Goal: Find specific page/section: Find specific page/section

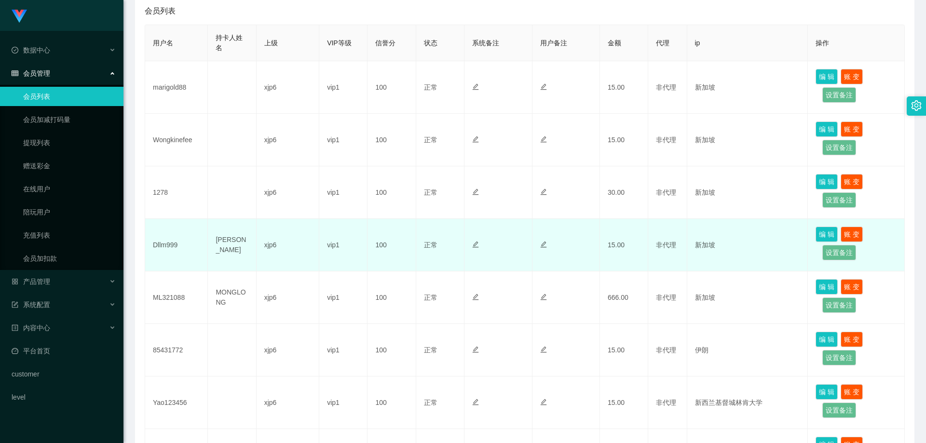
scroll to position [241, 0]
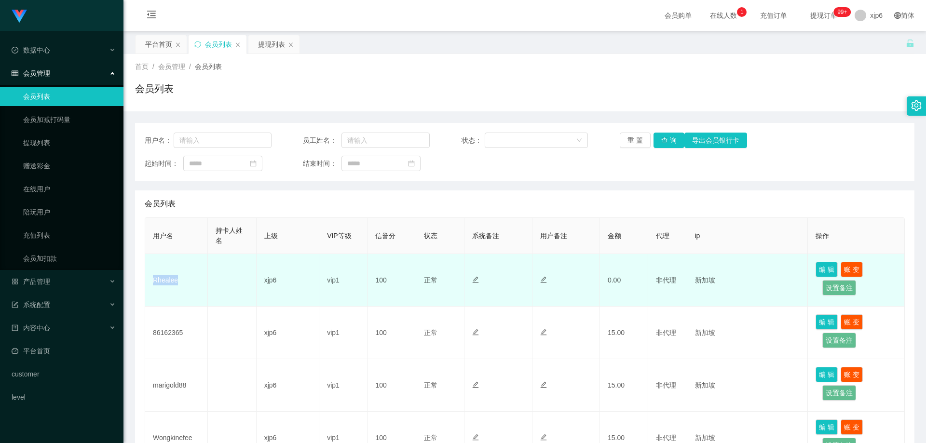
scroll to position [97, 0]
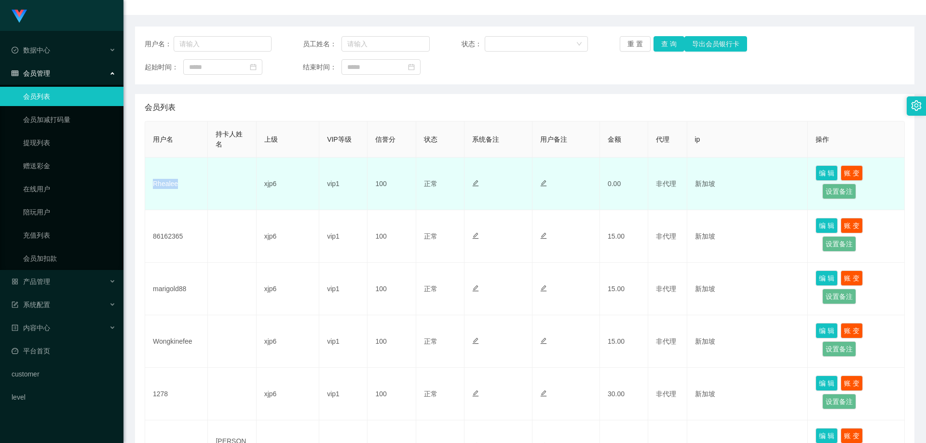
click at [150, 189] on td "Rhealee" at bounding box center [176, 184] width 63 height 53
